Goal: Navigation & Orientation: Find specific page/section

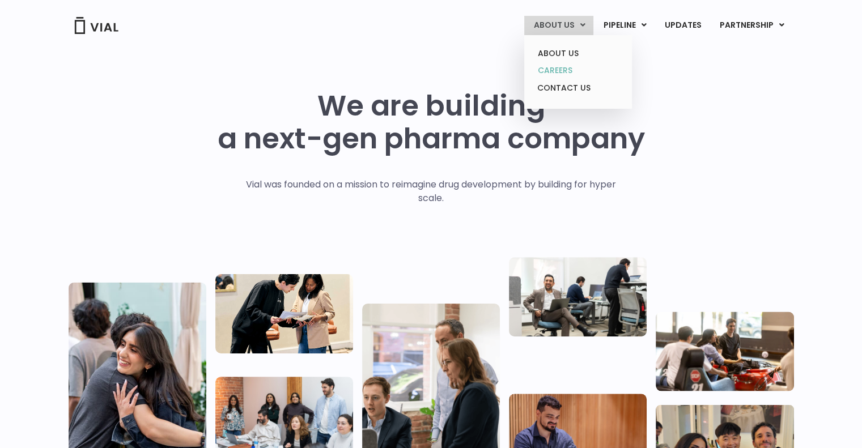
click at [558, 67] on link "CAREERS" at bounding box center [577, 71] width 99 height 18
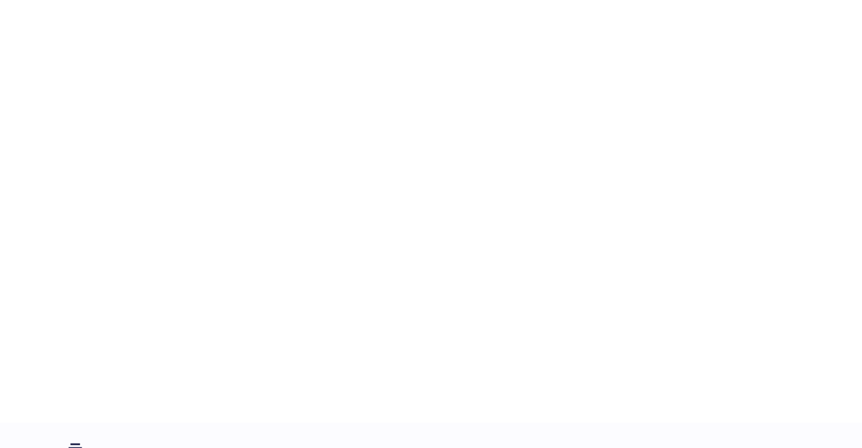
scroll to position [1690, 0]
click at [122, 176] on div "career opportunities Explore our open roles" at bounding box center [431, 178] width 725 height 487
click at [113, 150] on div "career opportunities Explore our open roles" at bounding box center [431, 145] width 725 height 487
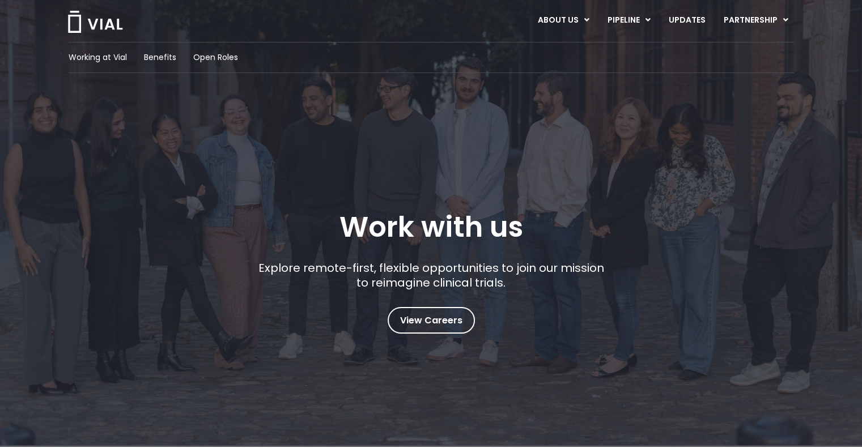
scroll to position [0, 0]
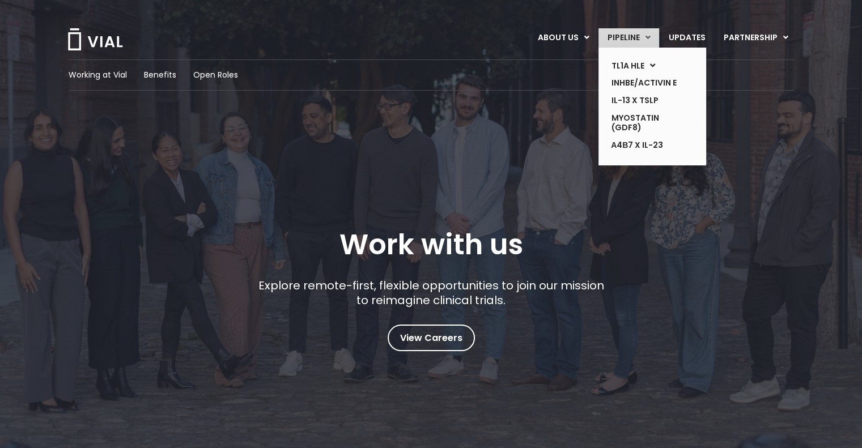
click at [641, 31] on link "PIPELINE" at bounding box center [628, 37] width 61 height 19
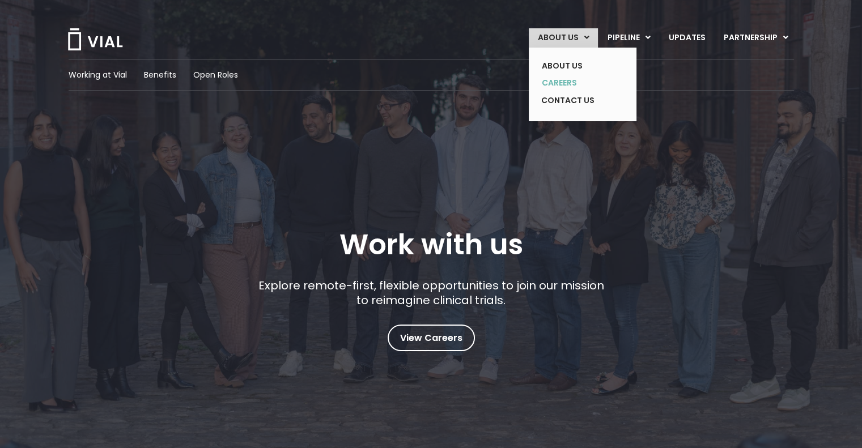
click at [573, 86] on link "CAREERS" at bounding box center [574, 83] width 83 height 18
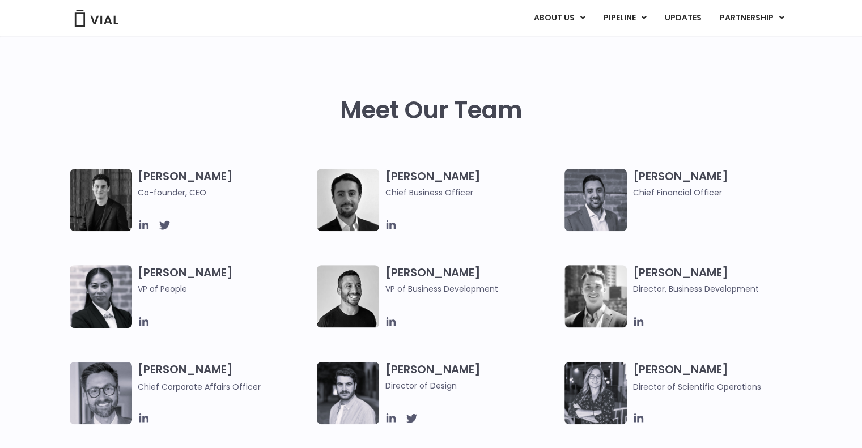
scroll to position [491, 0]
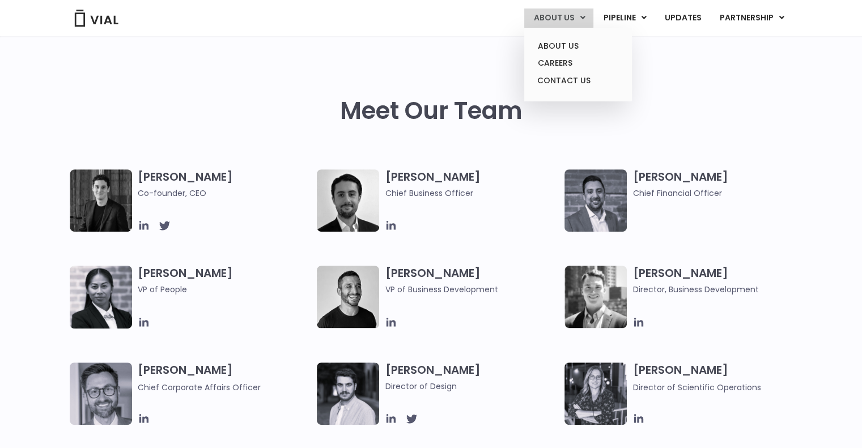
click at [578, 14] on link "ABOUT US" at bounding box center [558, 17] width 69 height 19
click at [570, 62] on link "CAREERS" at bounding box center [577, 63] width 99 height 18
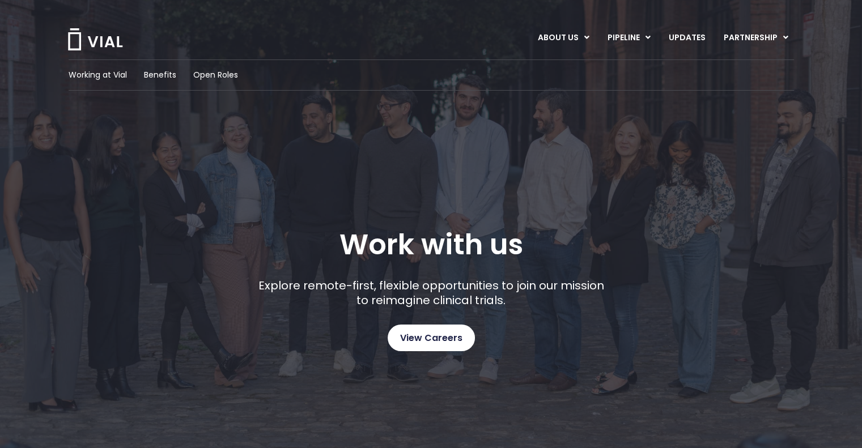
click at [423, 334] on span "View Careers" at bounding box center [431, 338] width 62 height 15
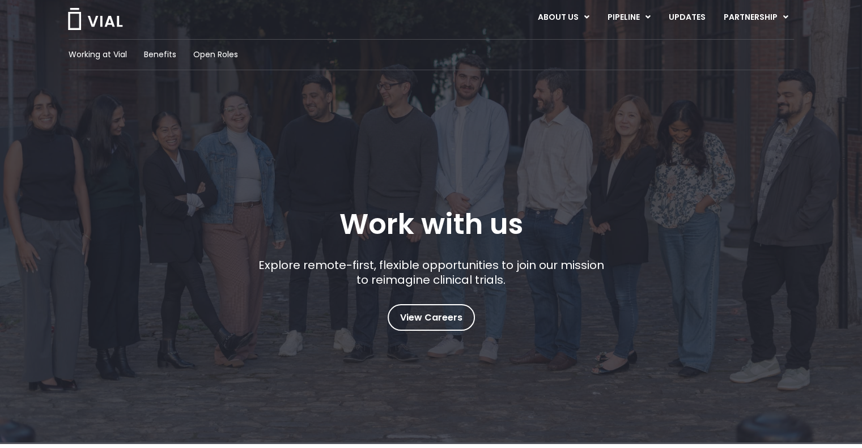
scroll to position [23, 0]
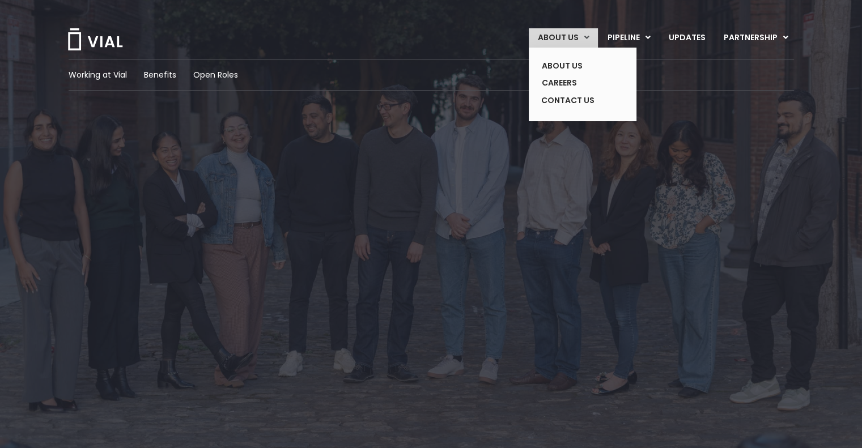
click at [588, 41] on icon at bounding box center [586, 37] width 5 height 8
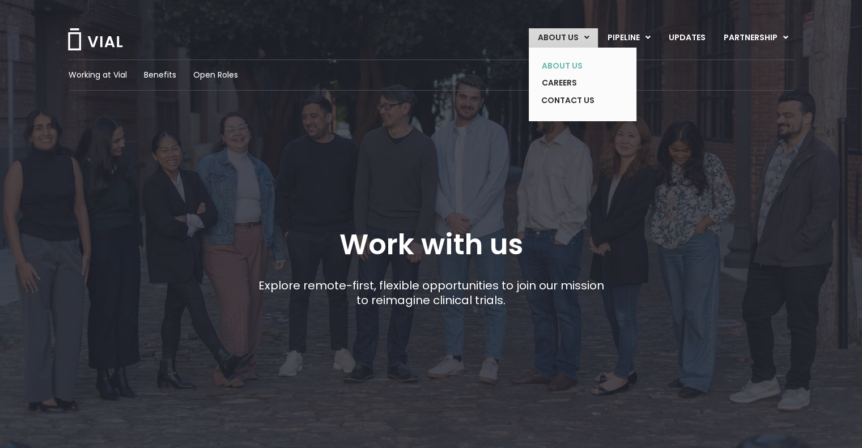
click at [564, 61] on link "ABOUT US" at bounding box center [574, 66] width 83 height 18
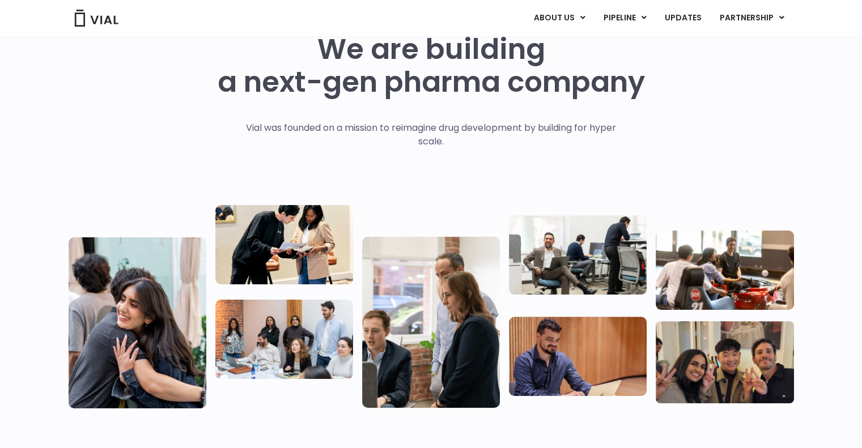
scroll to position [129, 0]
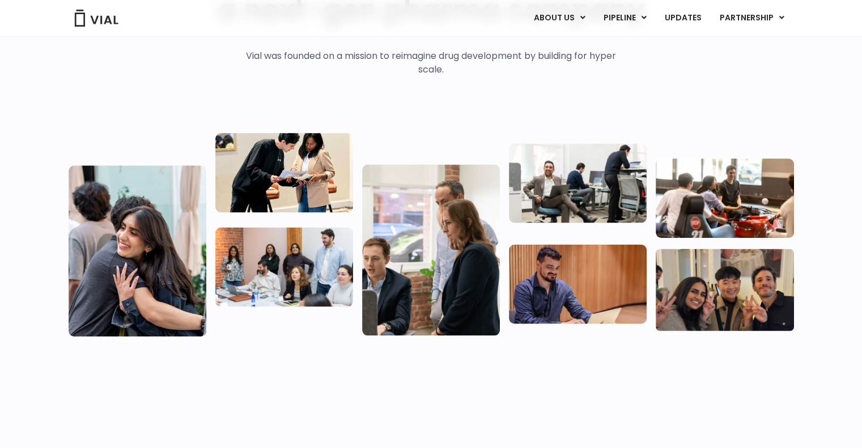
click at [381, 257] on img at bounding box center [431, 249] width 138 height 171
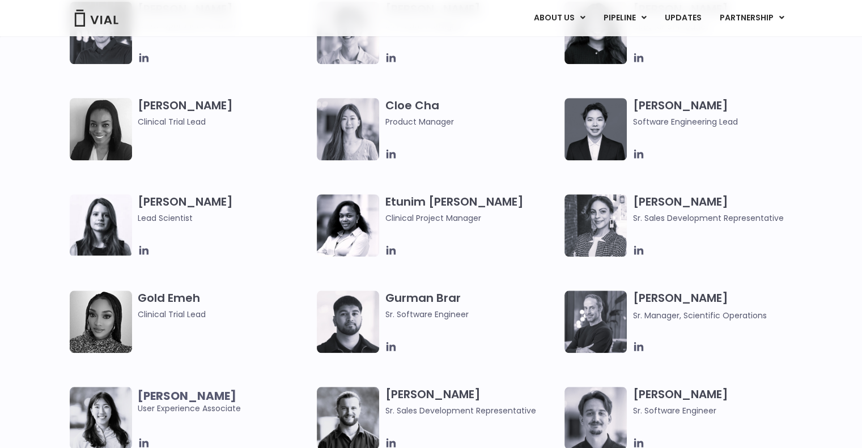
scroll to position [952, 0]
